Goal: Manage account settings

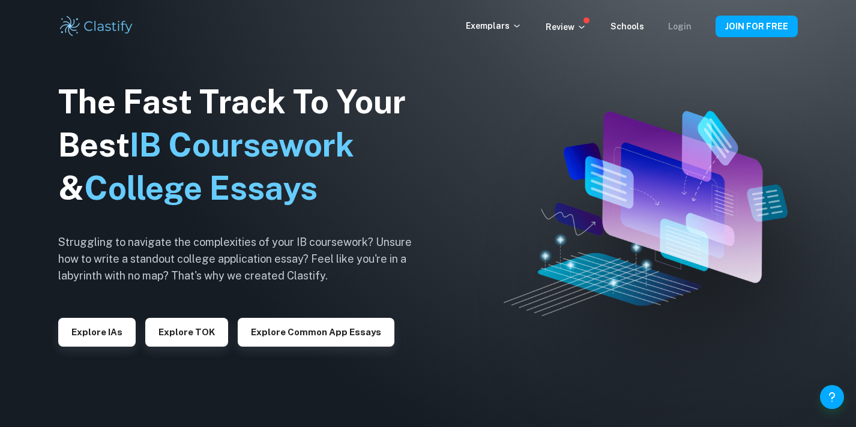
click at [670, 26] on link "Login" at bounding box center [679, 27] width 23 height 10
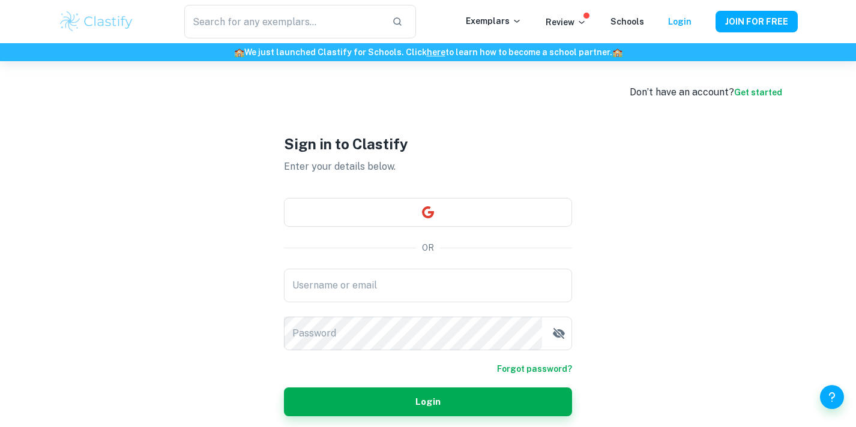
type input "jessicadelbrocco"
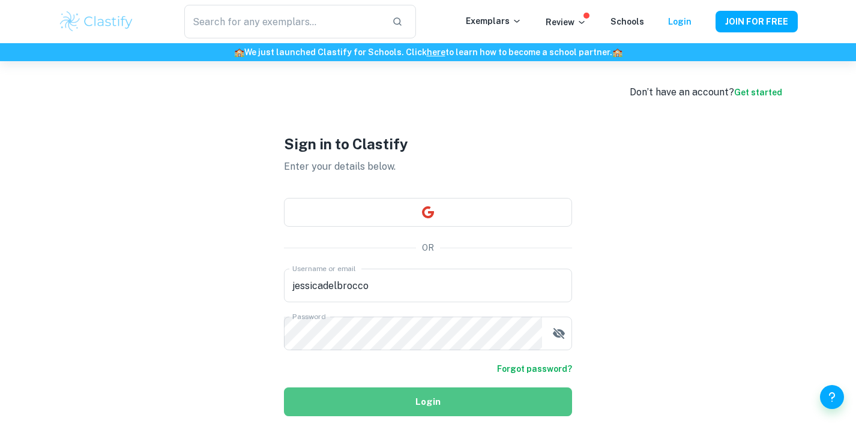
click at [425, 397] on button "Login" at bounding box center [428, 402] width 288 height 29
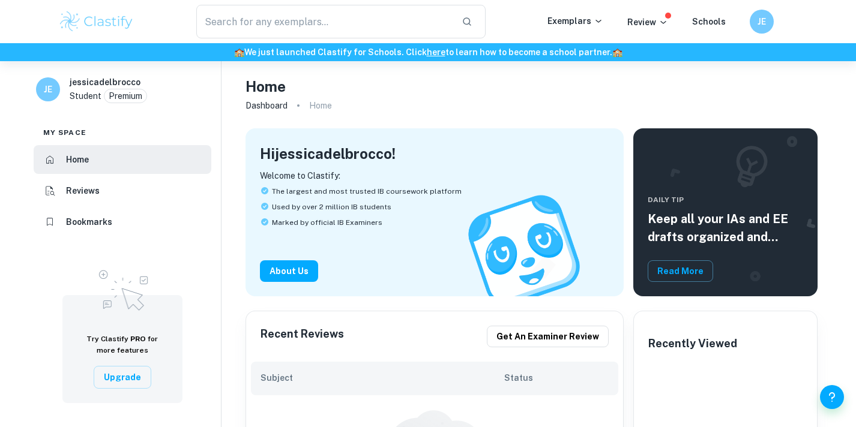
click at [129, 95] on p "Premium" at bounding box center [126, 95] width 34 height 13
click at [46, 95] on h6 "JE" at bounding box center [48, 89] width 14 height 13
click at [150, 101] on div "jessicadelbrocco Student Premium" at bounding box center [113, 90] width 86 height 28
click at [769, 20] on div "JE" at bounding box center [760, 21] width 25 height 25
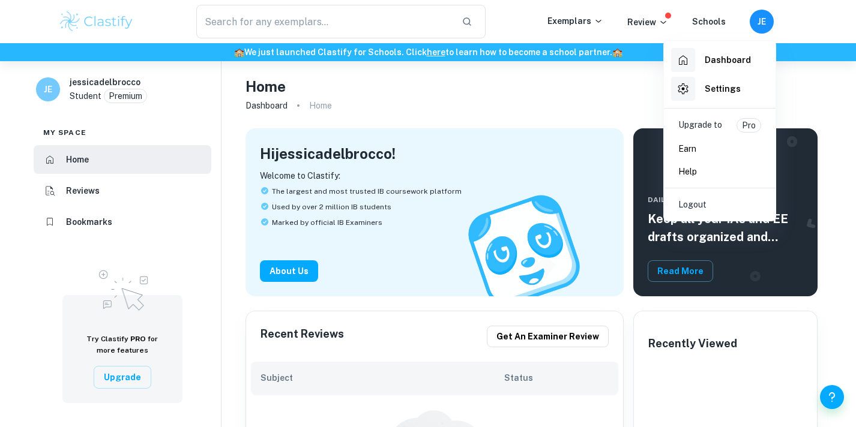
click at [709, 128] on p "Upgrade to" at bounding box center [700, 125] width 44 height 14
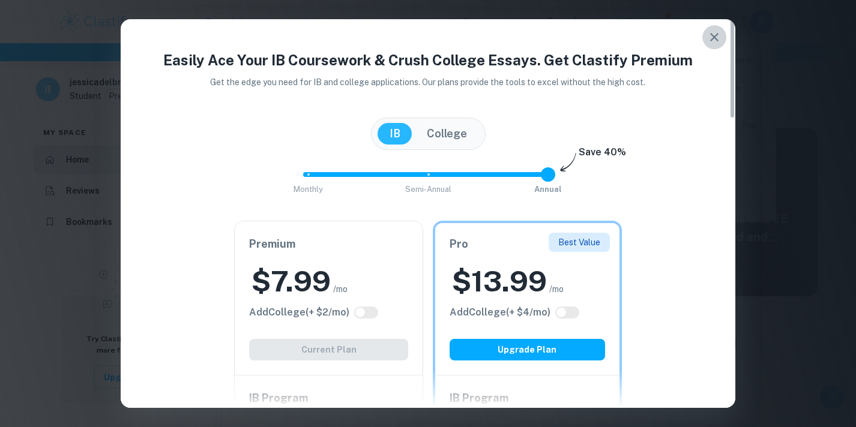
click at [707, 40] on icon "button" at bounding box center [714, 37] width 14 height 14
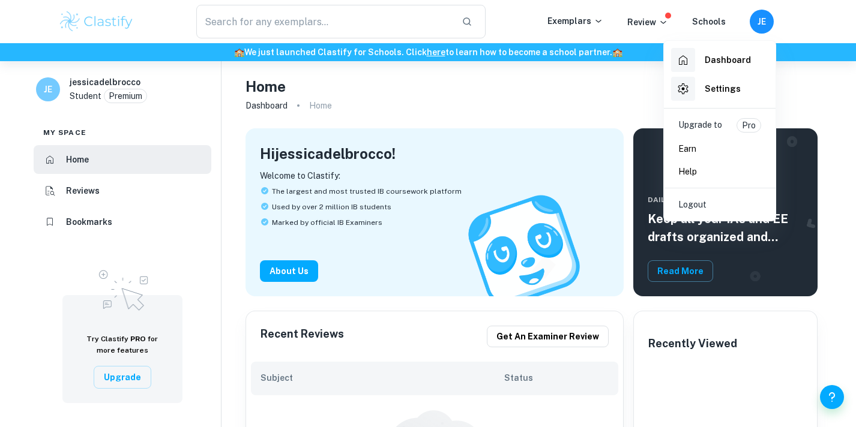
click at [559, 106] on div at bounding box center [428, 213] width 856 height 427
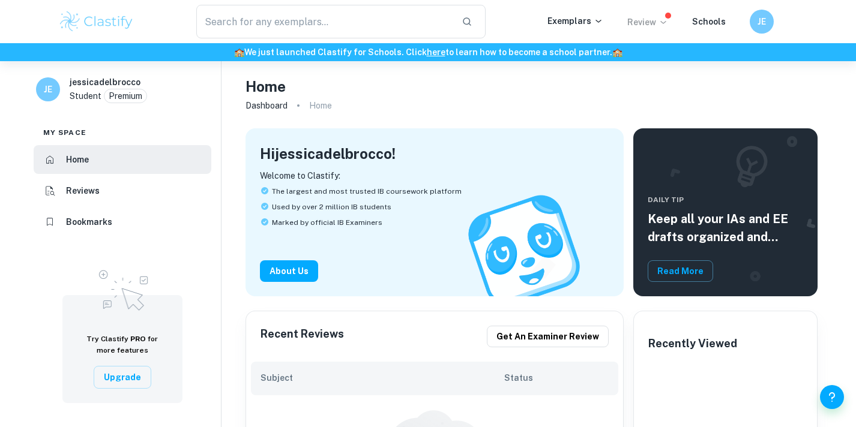
click at [634, 27] on p "Review" at bounding box center [647, 22] width 41 height 13
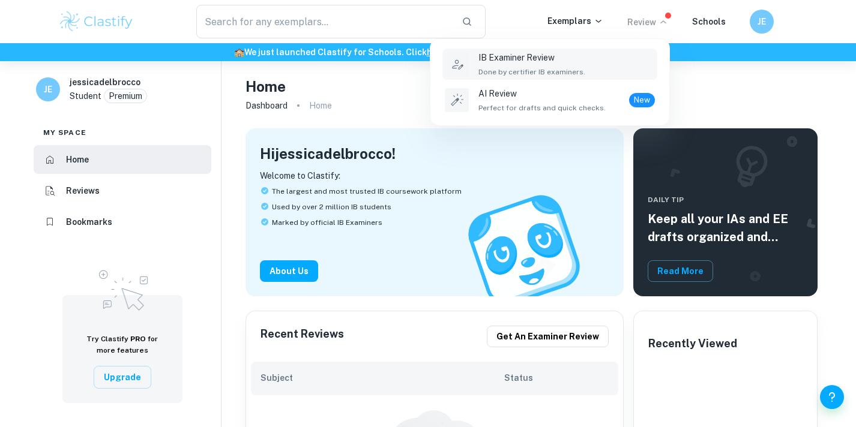
click at [534, 72] on span "Done by certifier IB examiners." at bounding box center [531, 72] width 107 height 11
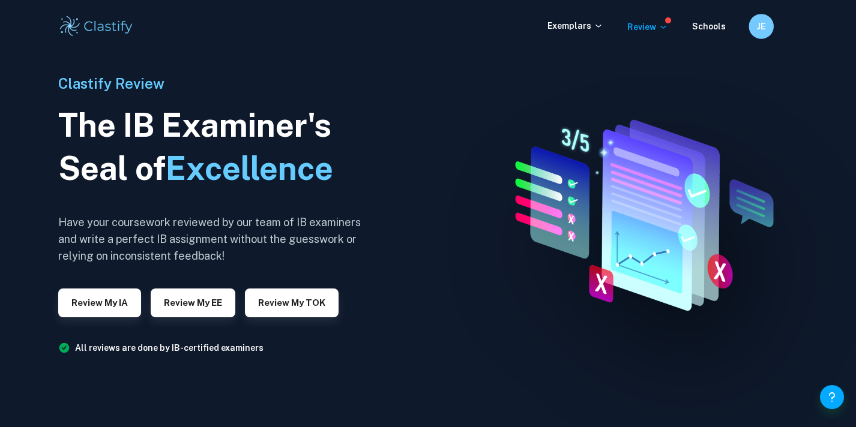
click at [754, 25] on div "JE" at bounding box center [760, 26] width 25 height 25
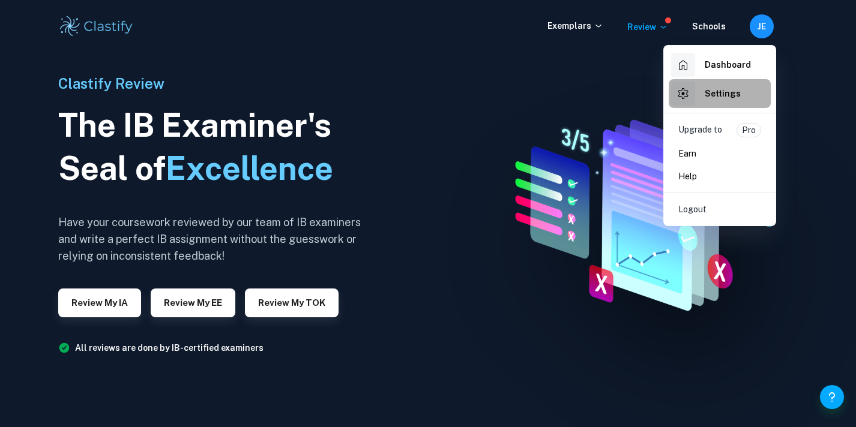
click at [720, 97] on h6 "Settings" at bounding box center [722, 93] width 36 height 13
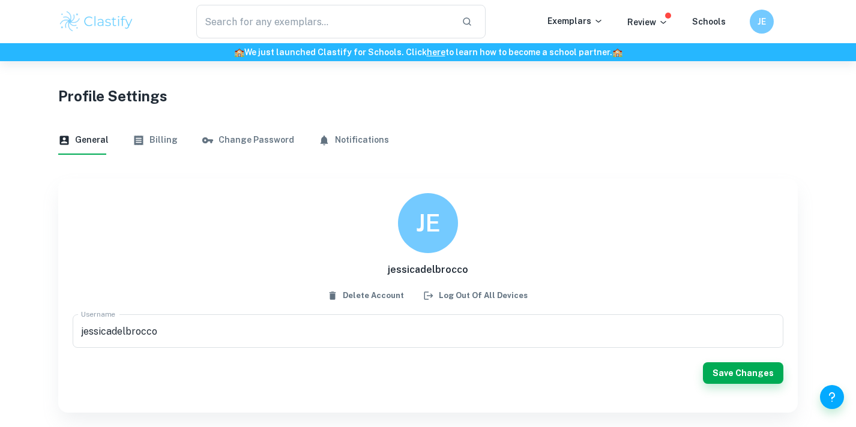
click at [160, 138] on button "Billing" at bounding box center [155, 140] width 45 height 29
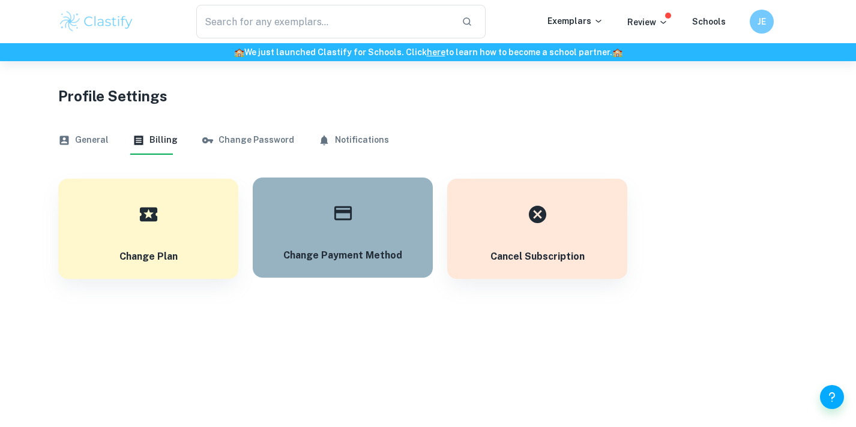
click at [353, 235] on button "Change payment method" at bounding box center [343, 228] width 180 height 100
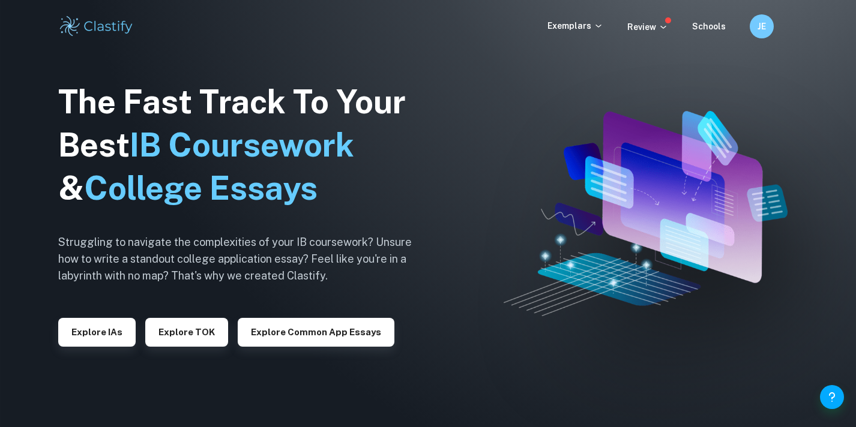
click at [754, 28] on div "JE" at bounding box center [761, 26] width 24 height 24
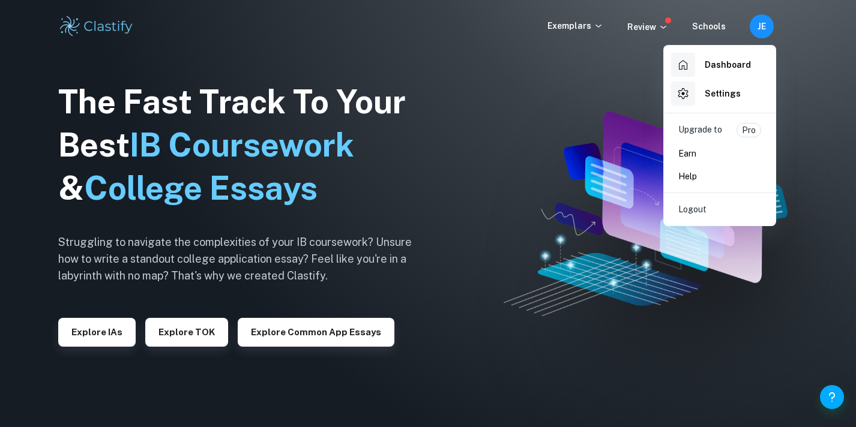
click at [691, 212] on p "Logout" at bounding box center [692, 209] width 28 height 13
